Goal: Navigation & Orientation: Find specific page/section

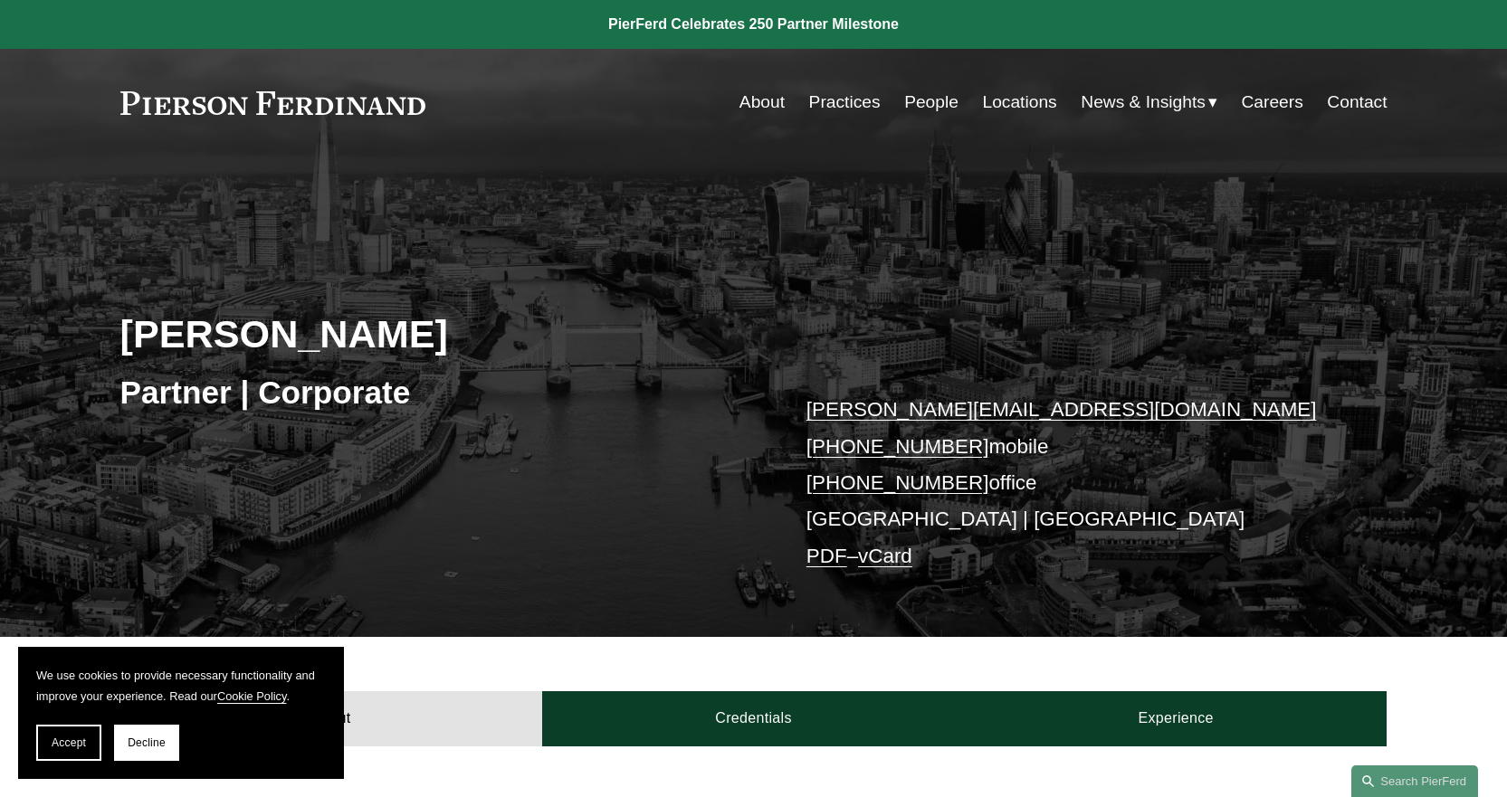
click at [844, 95] on link "Practices" at bounding box center [845, 102] width 72 height 34
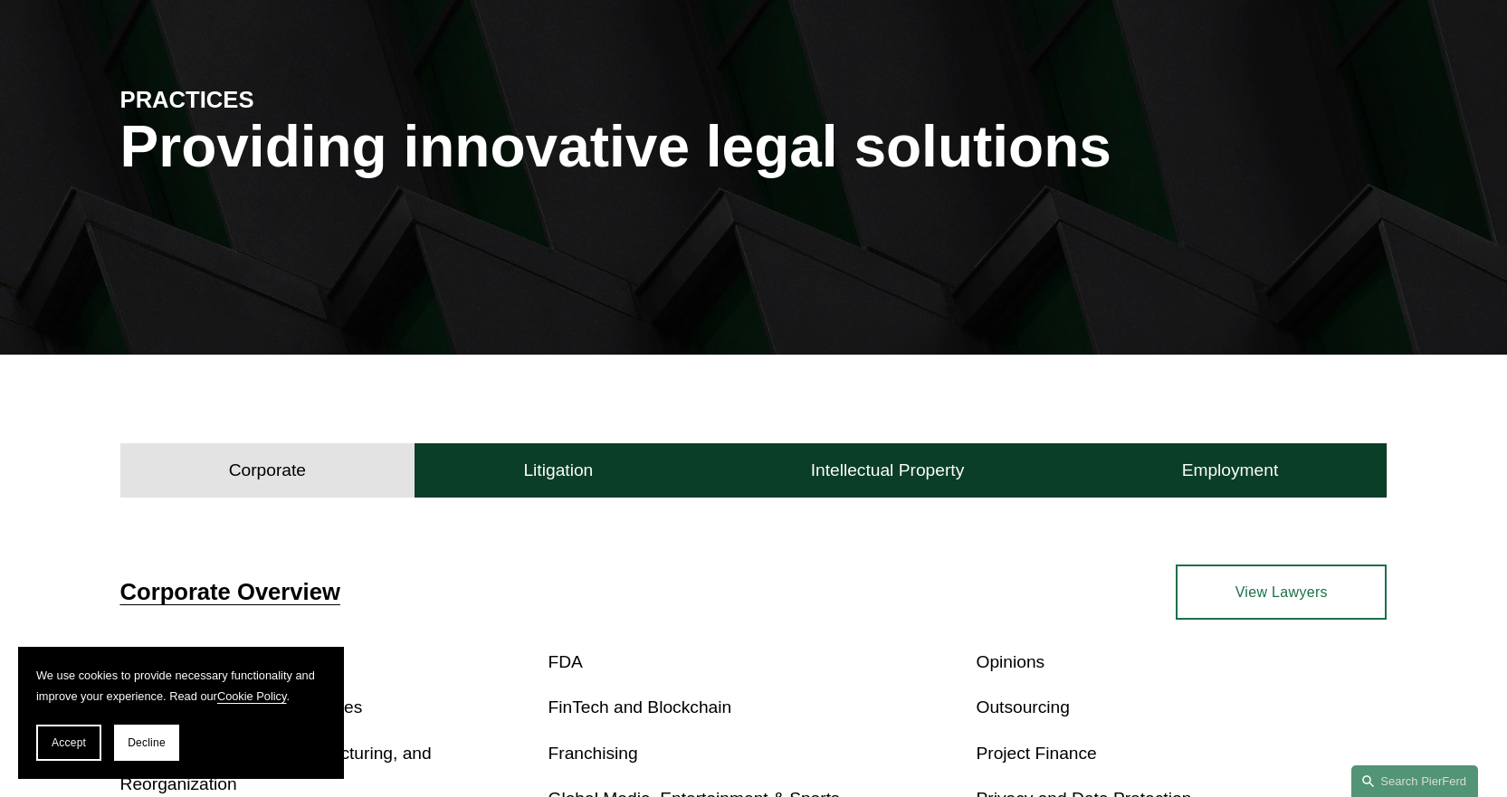
scroll to position [181, 0]
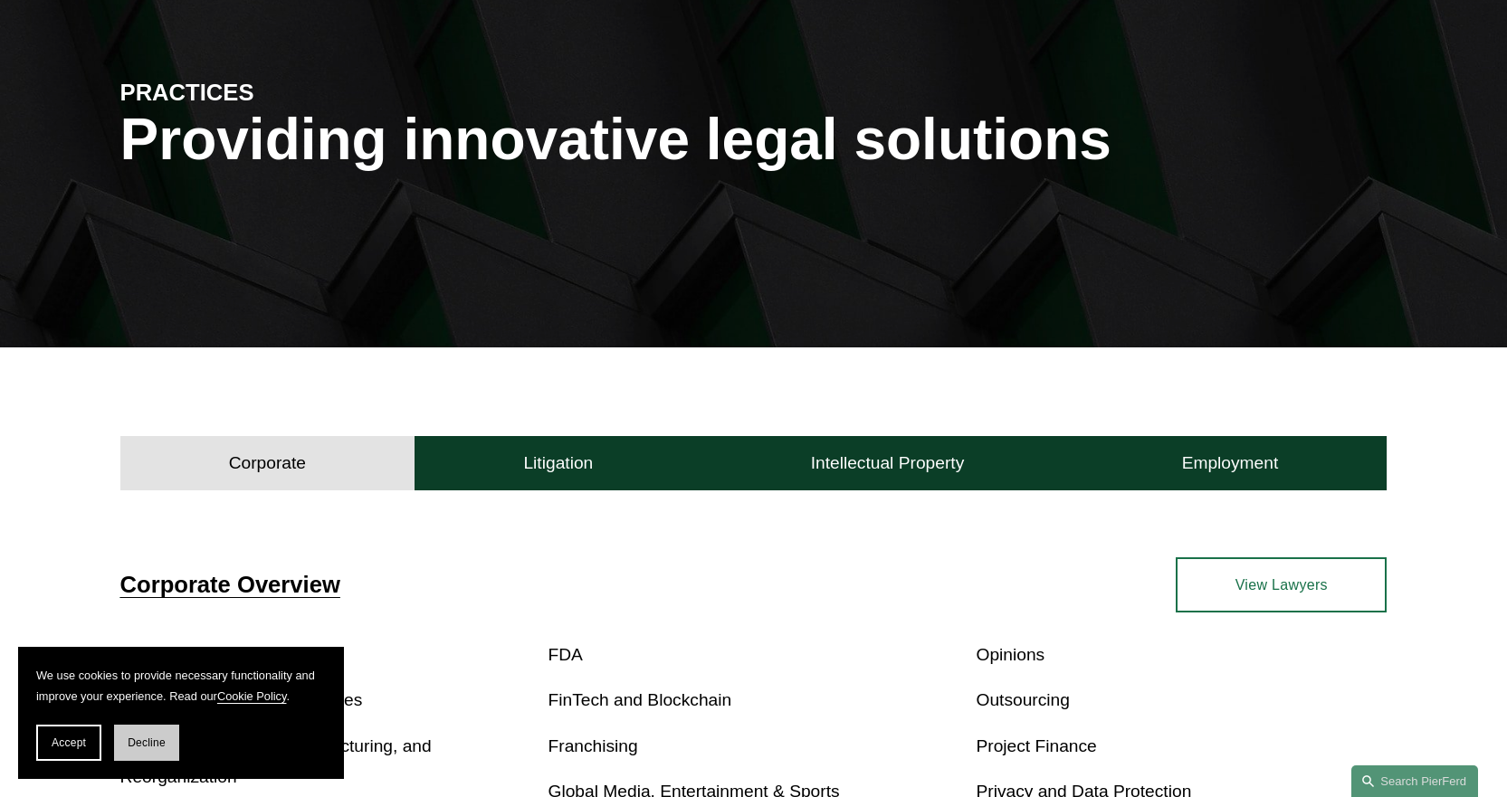
click at [138, 734] on button "Decline" at bounding box center [146, 743] width 65 height 36
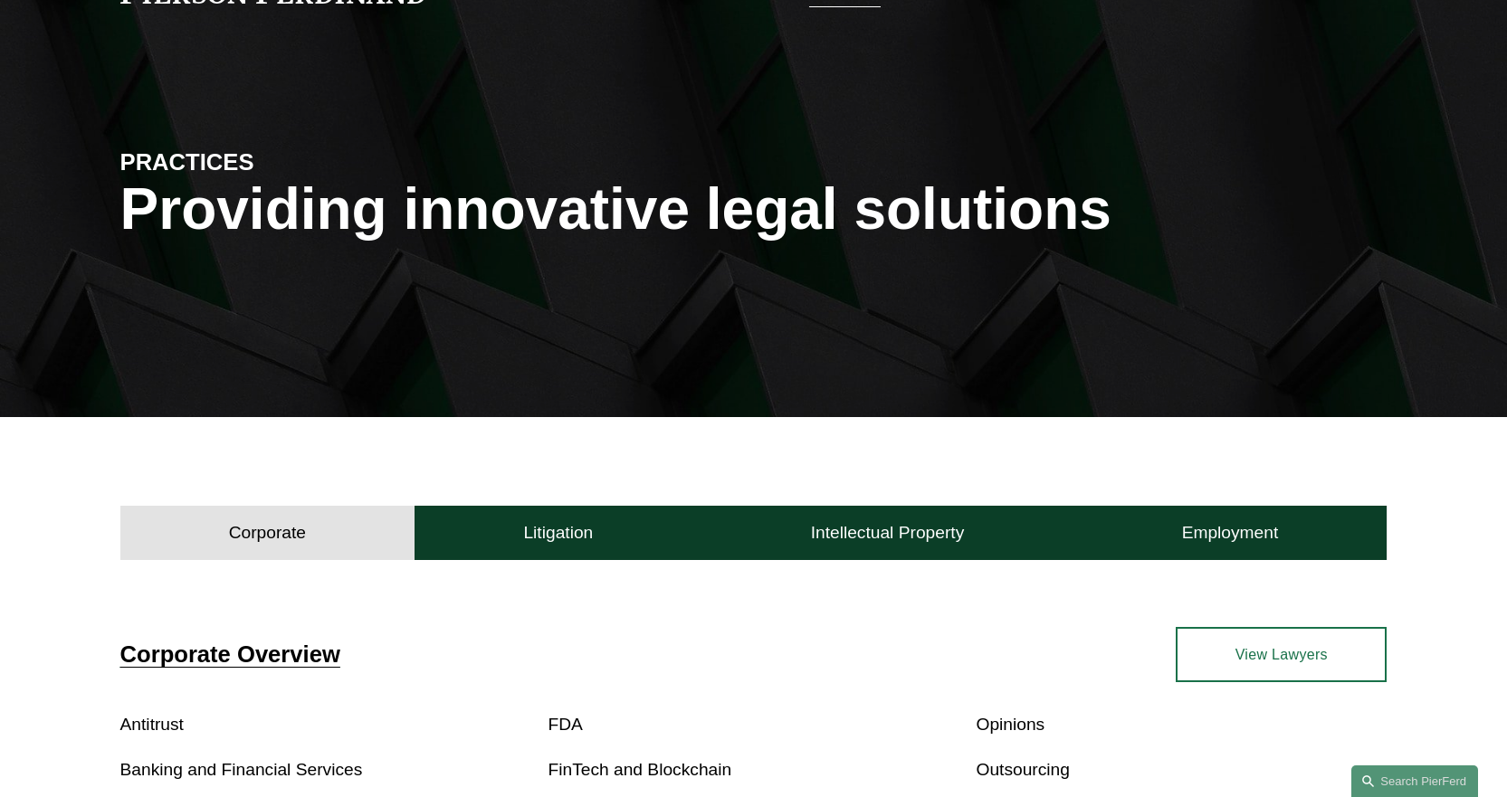
scroll to position [0, 0]
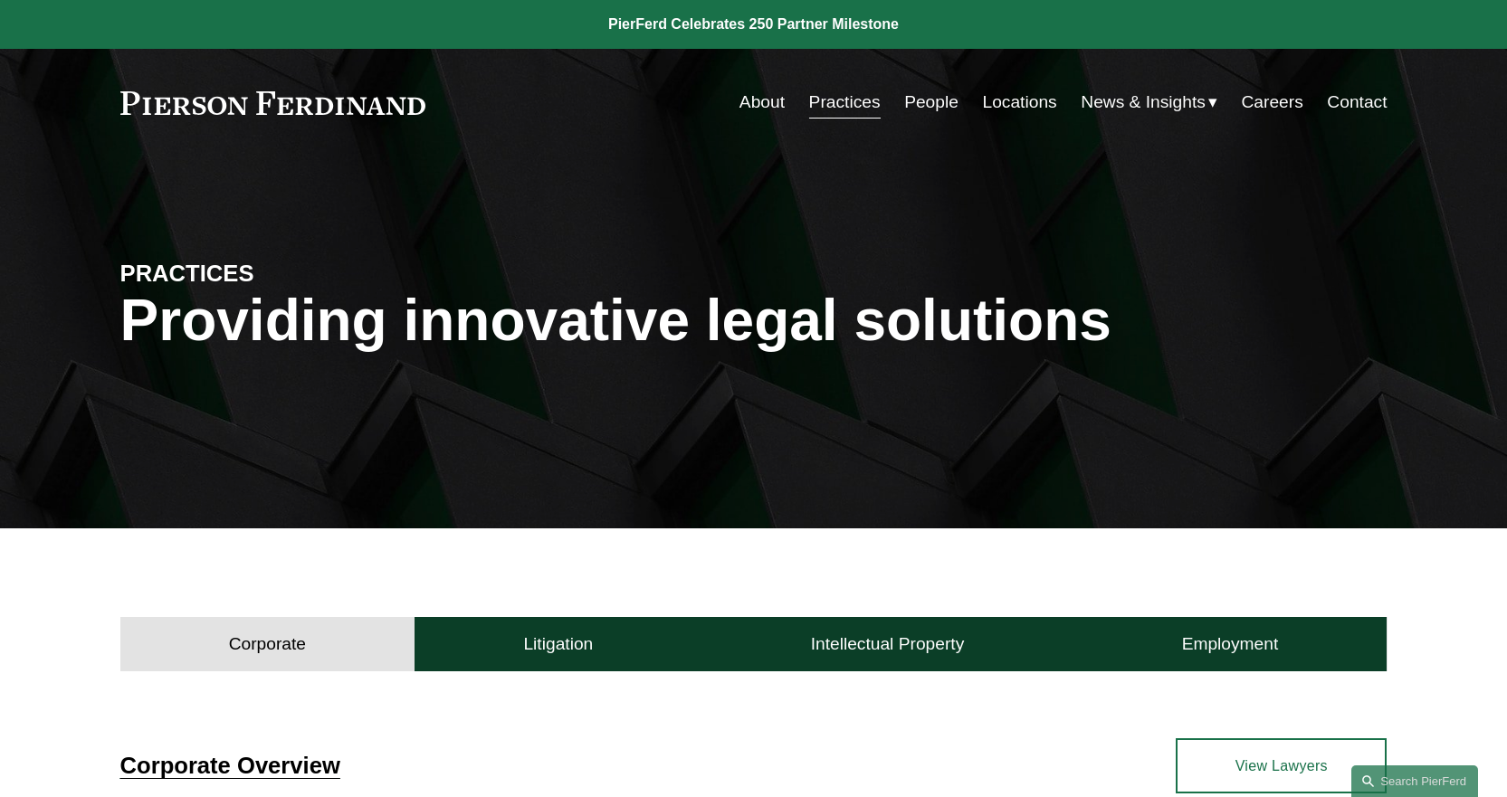
click at [1004, 109] on link "Locations" at bounding box center [1020, 102] width 74 height 34
